Goal: Information Seeking & Learning: Learn about a topic

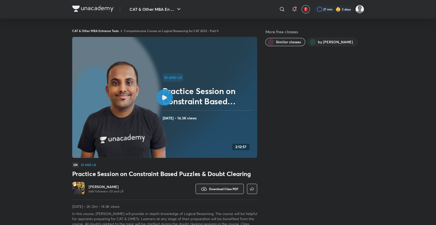
click at [203, 29] on link "Comprehensive Course on Logical Reasoning for CAT 2023 - Part II" at bounding box center [171, 31] width 95 height 4
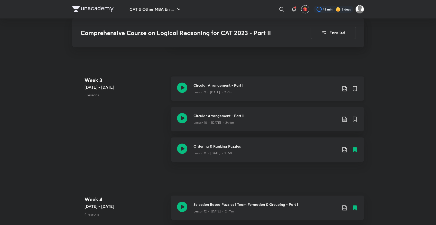
click at [179, 87] on icon at bounding box center [182, 88] width 10 height 10
